Goal: Task Accomplishment & Management: Use online tool/utility

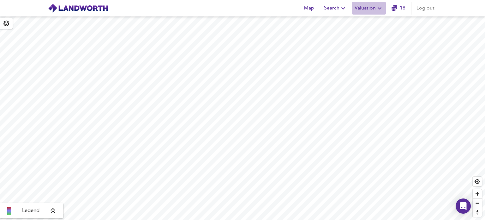
click at [381, 9] on icon "button" at bounding box center [380, 8] width 8 height 8
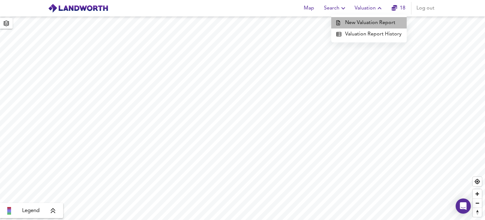
click at [374, 21] on li "New Valuation Report" at bounding box center [370, 22] width 76 height 11
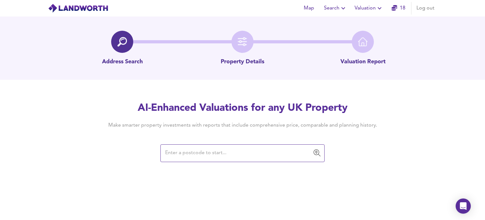
click at [181, 151] on input "text" at bounding box center [237, 153] width 149 height 12
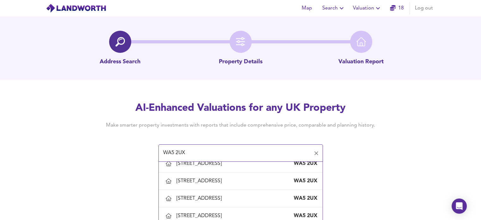
scroll to position [432, 0]
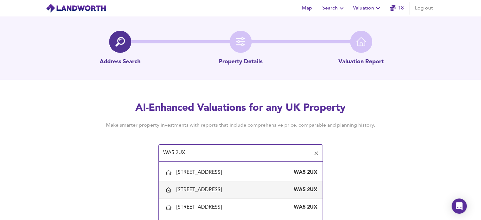
click at [224, 188] on div "[STREET_ADDRESS]" at bounding box center [200, 189] width 48 height 7
type input "[STREET_ADDRESS]"
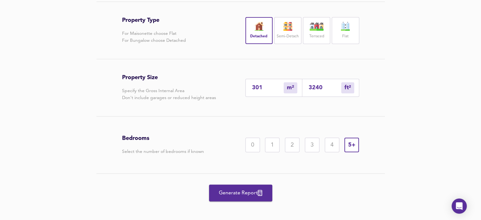
scroll to position [143, 0]
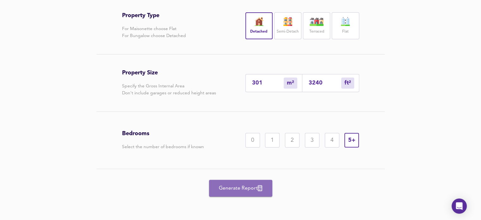
click at [230, 188] on span "Generate Report" at bounding box center [240, 188] width 51 height 9
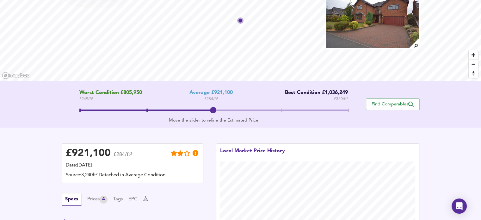
scroll to position [60, 0]
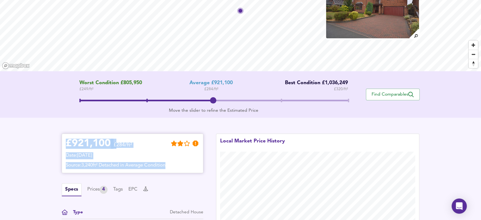
drag, startPoint x: 67, startPoint y: 144, endPoint x: 191, endPoint y: 159, distance: 124.8
click at [191, 159] on div "£ 921,100 £284/ft² Date: [DATE] Source: 3,240ft² Detached in Average Condition" at bounding box center [132, 152] width 133 height 31
copy div "£ 921,100 £284/ft² Date: [DATE] Source: 3,240ft² Detached in Average Condition"
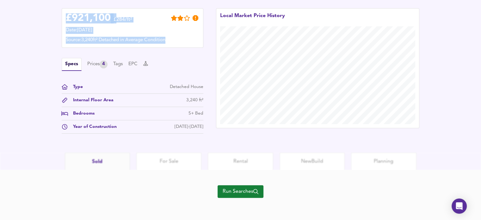
scroll to position [177, 0]
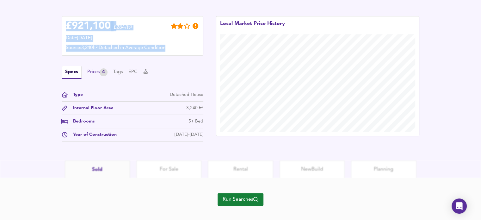
click at [93, 71] on div "Prices 4" at bounding box center [97, 72] width 20 height 8
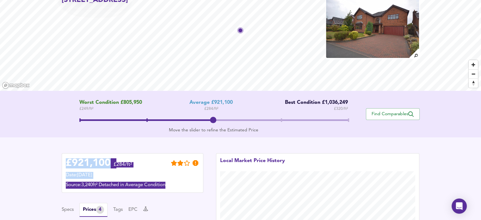
scroll to position [40, 0]
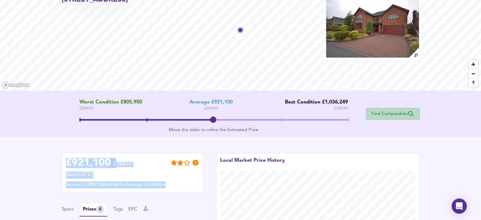
click at [385, 112] on span "Find Comparables" at bounding box center [392, 114] width 47 height 6
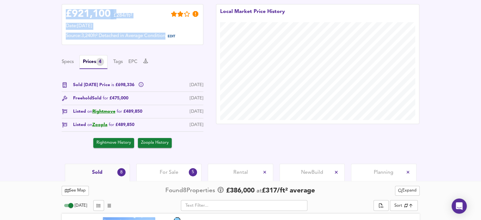
scroll to position [167, 0]
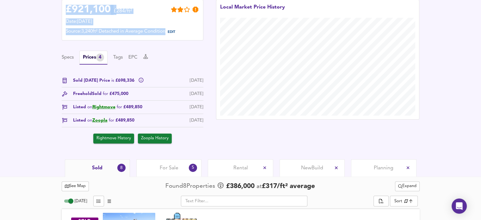
click at [384, 168] on span "Planning" at bounding box center [384, 167] width 20 height 7
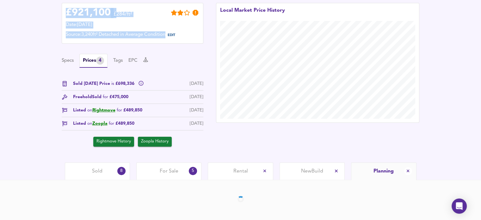
scroll to position [167, 0]
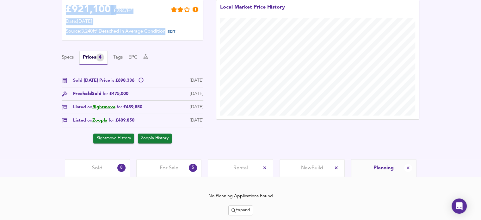
click at [163, 166] on span "For Sale" at bounding box center [169, 167] width 19 height 7
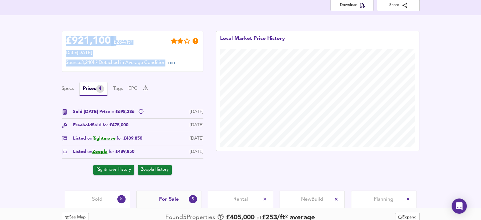
scroll to position [2, 0]
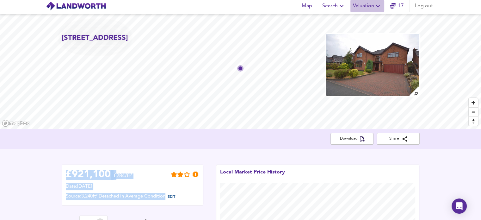
click at [377, 6] on icon "button" at bounding box center [378, 6] width 4 height 2
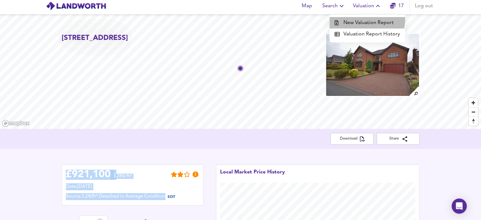
click at [366, 20] on li "New Valuation Report" at bounding box center [367, 22] width 76 height 11
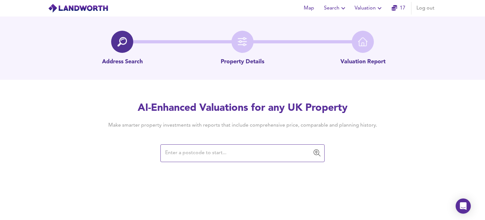
click at [184, 152] on input "text" at bounding box center [237, 153] width 149 height 12
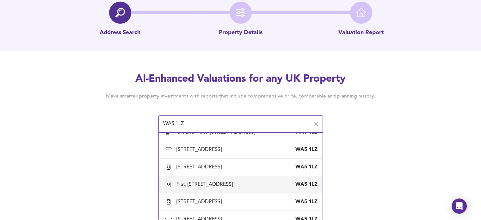
scroll to position [32, 0]
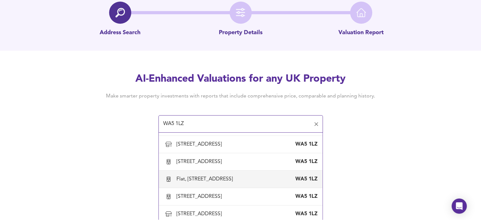
click at [207, 178] on div "Flat, [STREET_ADDRESS]" at bounding box center [205, 178] width 59 height 7
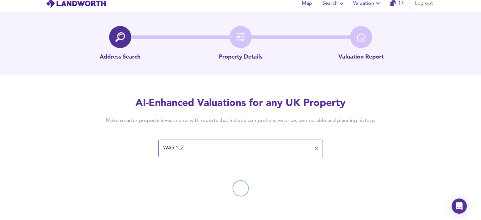
type input "Flat, [STREET_ADDRESS]"
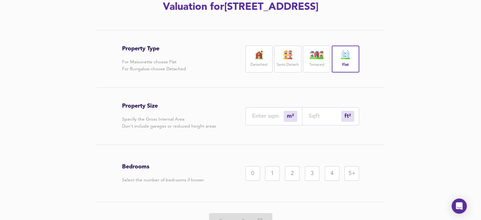
scroll to position [96, 0]
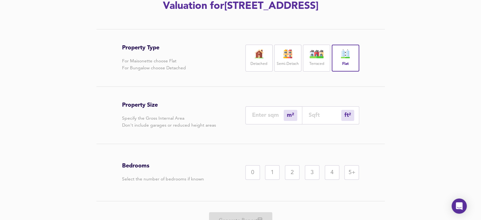
click at [290, 172] on div "2" at bounding box center [292, 172] width 15 height 15
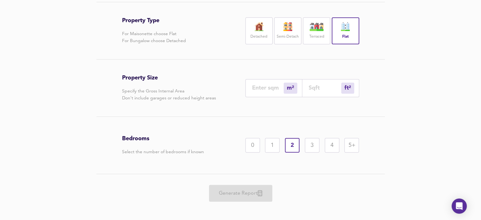
scroll to position [128, 0]
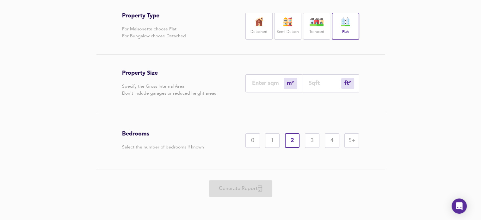
click at [309, 80] on input "number" at bounding box center [324, 83] width 33 height 7
type input "0"
type input "4"
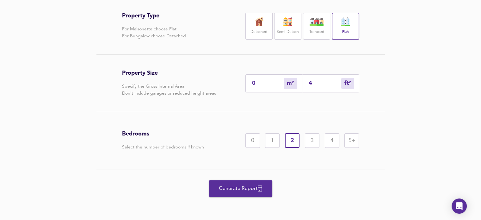
type input "4"
type input "46"
type input "43"
type input "462"
click at [228, 185] on span "Generate Report" at bounding box center [240, 188] width 51 height 9
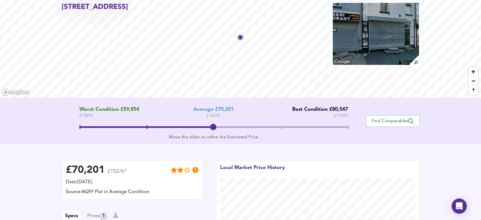
scroll to position [101, 0]
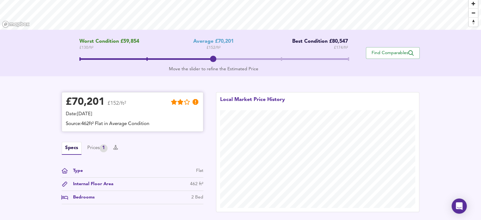
click at [70, 102] on div "£ 70,201" at bounding box center [85, 101] width 39 height 9
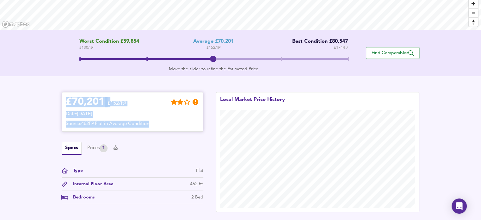
drag, startPoint x: 63, startPoint y: 100, endPoint x: 178, endPoint y: 120, distance: 116.4
click at [178, 120] on div "£ 70,201 £152/ft² Date: [DATE] Source: 462ft² Flat in Average Condition" at bounding box center [133, 112] width 142 height 40
copy div "£ 70,201 £152/ft² Date: [DATE] Source: 462ft² Flat in Average Condition"
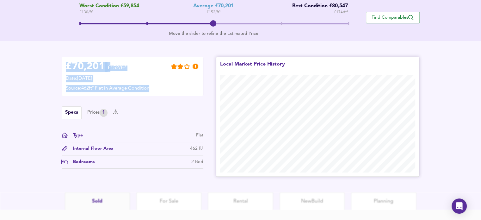
scroll to position [137, 0]
click at [98, 112] on div "Prices 1" at bounding box center [97, 112] width 20 height 8
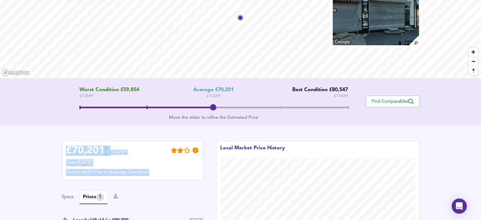
scroll to position [53, 0]
click at [386, 99] on span "Find Comparables" at bounding box center [392, 101] width 47 height 6
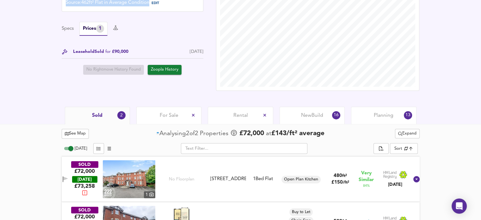
scroll to position [226, 0]
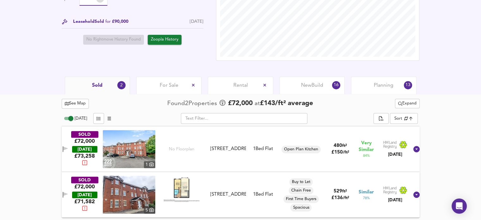
click at [385, 84] on span "Planning" at bounding box center [384, 85] width 20 height 7
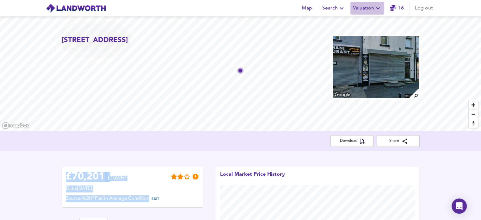
click at [377, 9] on icon "button" at bounding box center [378, 8] width 8 height 8
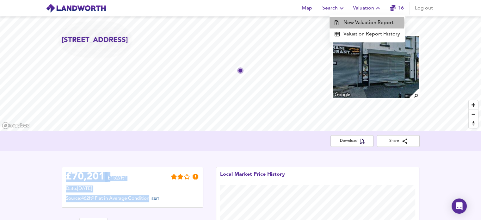
click at [363, 23] on li "New Valuation Report" at bounding box center [367, 22] width 76 height 11
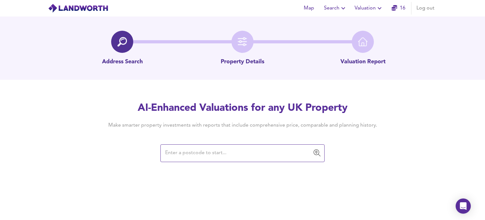
click at [178, 154] on input "text" at bounding box center [237, 153] width 149 height 12
click at [179, 151] on input "text" at bounding box center [237, 153] width 149 height 12
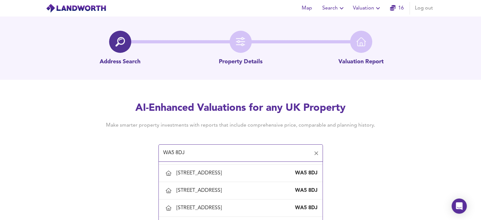
scroll to position [52, 0]
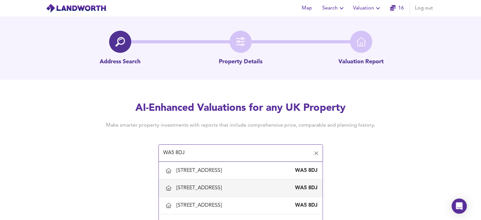
click at [211, 186] on div "[STREET_ADDRESS]" at bounding box center [200, 187] width 48 height 7
type input "[STREET_ADDRESS]"
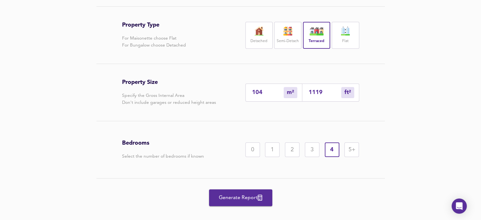
scroll to position [143, 0]
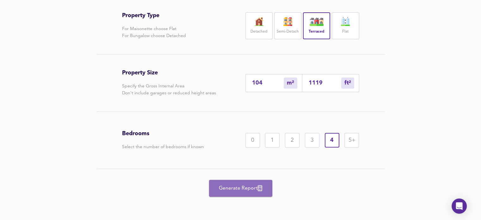
click at [248, 185] on span "Generate Report" at bounding box center [240, 188] width 51 height 9
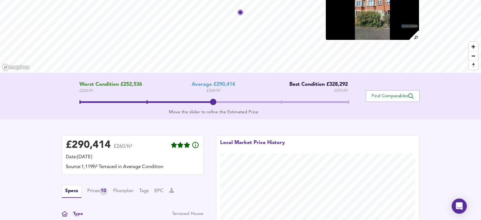
scroll to position [62, 0]
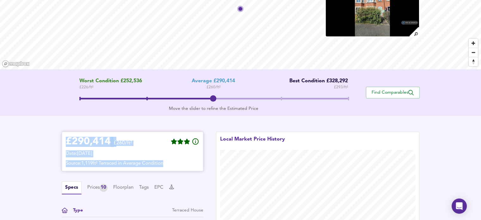
drag, startPoint x: 68, startPoint y: 141, endPoint x: 190, endPoint y: 160, distance: 123.5
click at [190, 160] on div "£ 290,414 £260/ft² Date: [DATE] Source: 1,119ft² Terraced in Average Condition" at bounding box center [132, 151] width 133 height 31
copy div "£ 290,414 £260/ft² Date: [DATE] Source: 1,119ft² Terraced in Average Condition"
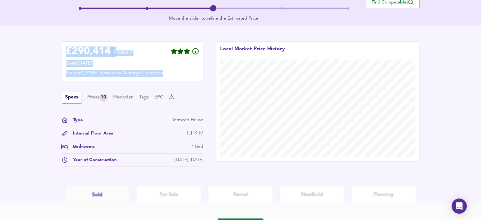
scroll to position [152, 0]
click at [95, 96] on div "Prices 10" at bounding box center [97, 97] width 20 height 8
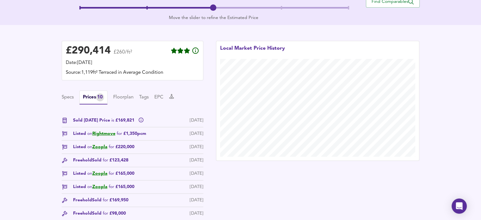
click at [234, 199] on div "Local Market Price History" at bounding box center [318, 151] width 216 height 234
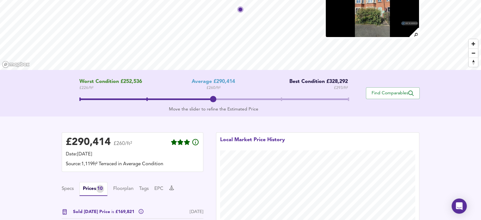
scroll to position [46, 0]
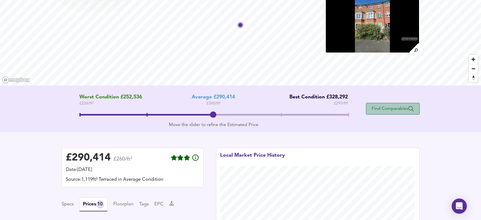
click at [384, 106] on span "Find Comparables" at bounding box center [392, 109] width 47 height 6
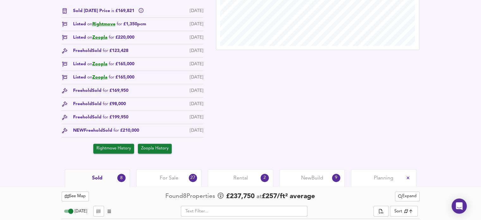
scroll to position [247, 0]
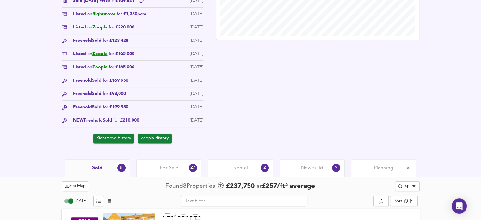
click at [381, 167] on span "Planning" at bounding box center [384, 167] width 20 height 7
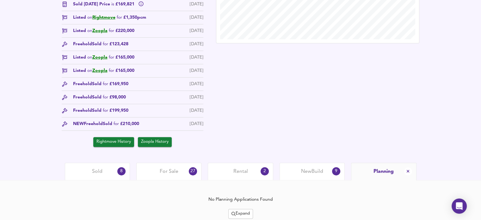
scroll to position [247, 0]
